Goal: Find specific page/section: Find specific page/section

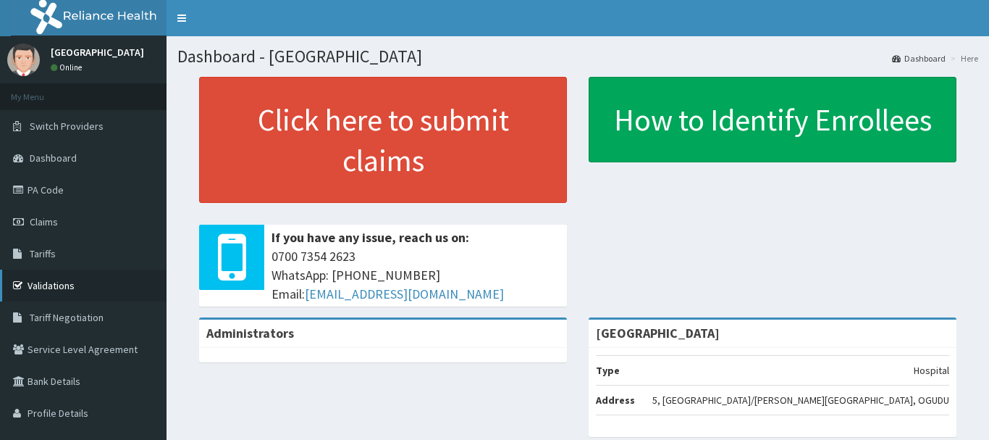
click at [69, 286] on link "Validations" at bounding box center [83, 285] width 167 height 32
click at [49, 290] on link "Validations" at bounding box center [83, 285] width 167 height 32
